Goal: Task Accomplishment & Management: Use online tool/utility

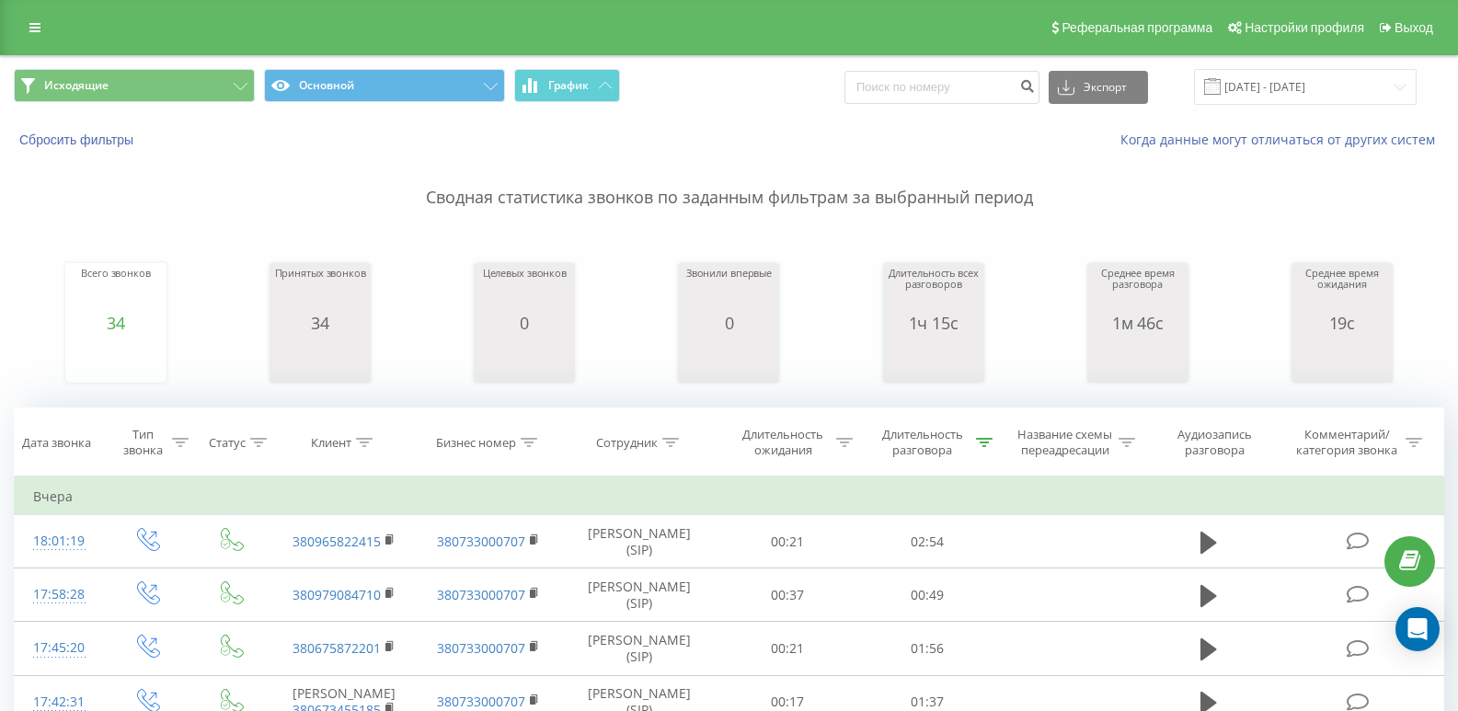
click at [1255, 106] on div "Исходящие Основной График Экспорт .csv .xls .xlsx [DATE] - [DATE]" at bounding box center [729, 87] width 1456 height 62
click at [1253, 100] on input "[DATE] - [DATE]" at bounding box center [1305, 87] width 223 height 36
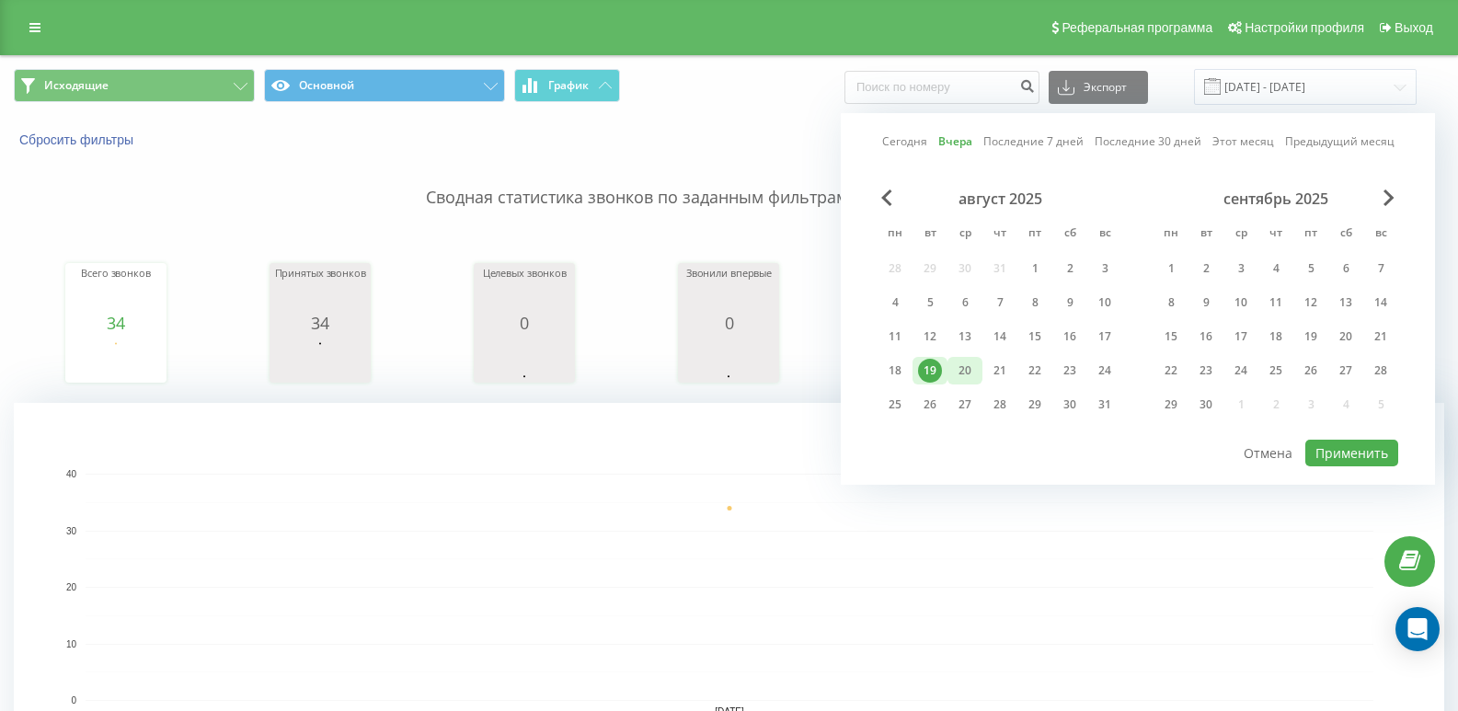
drag, startPoint x: 965, startPoint y: 367, endPoint x: 976, endPoint y: 367, distance: 11.0
click at [965, 368] on div "20" at bounding box center [965, 371] width 24 height 24
click at [1332, 445] on button "Применить" at bounding box center [1351, 453] width 93 height 27
type input "[DATE] - [DATE]"
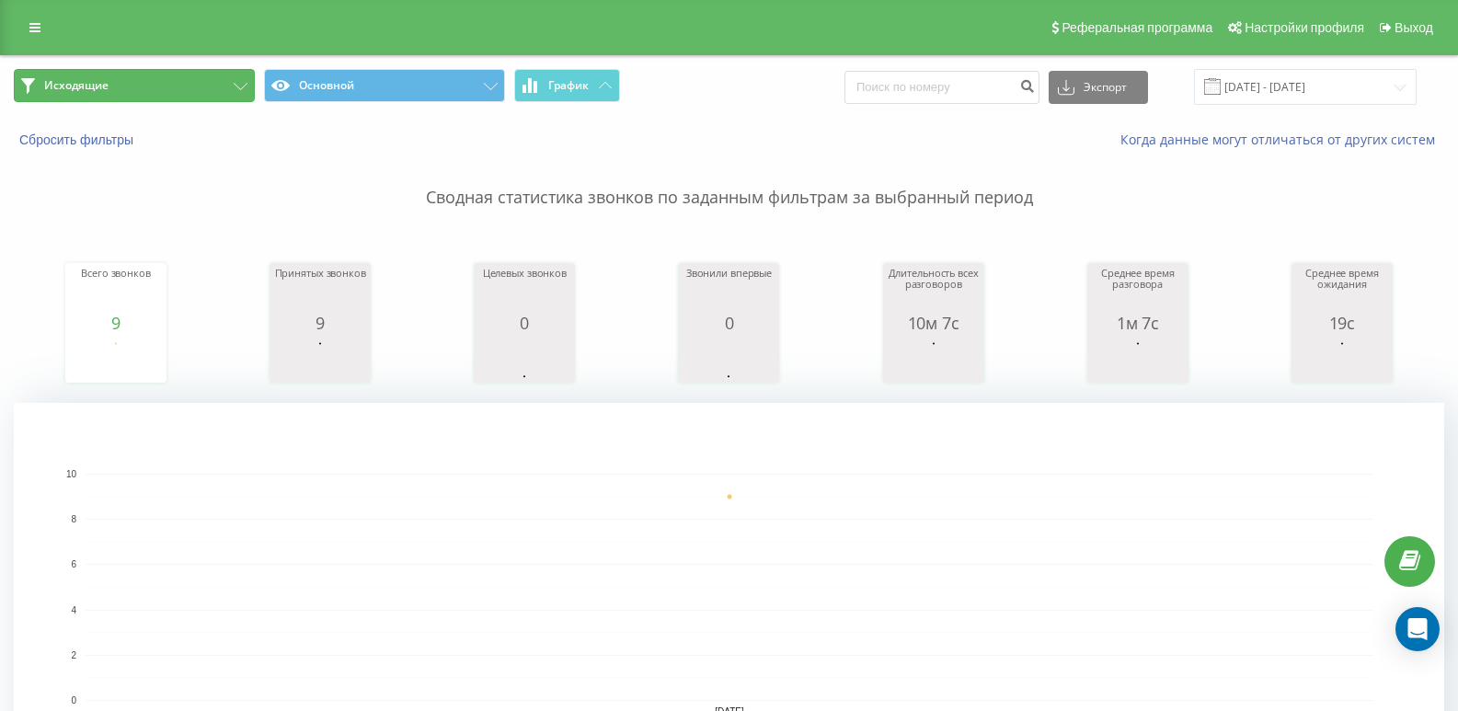
click at [177, 79] on button "Исходящие" at bounding box center [134, 85] width 241 height 33
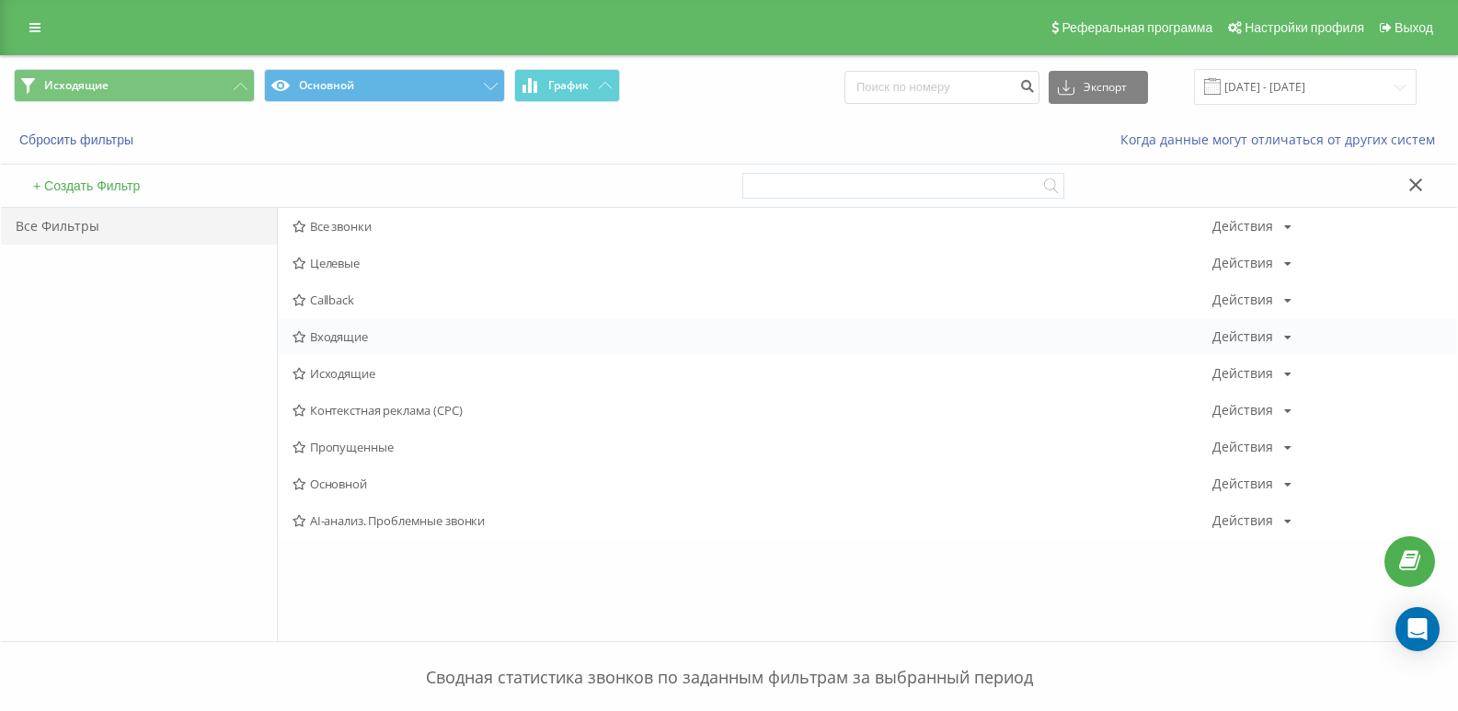
click at [336, 342] on span "Входящие" at bounding box center [752, 336] width 920 height 13
